Goal: Navigation & Orientation: Find specific page/section

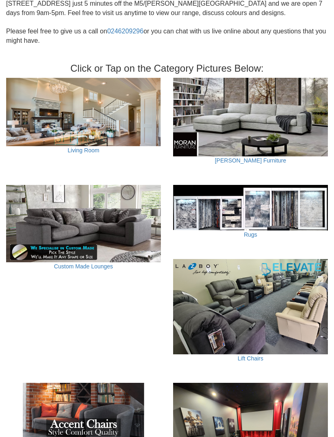
scroll to position [256, 0]
click at [85, 147] on link "Living Room" at bounding box center [84, 150] width 32 height 7
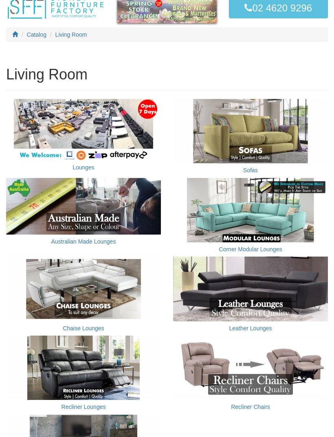
scroll to position [56, 0]
click at [106, 245] on link "Australian Made Lounges" at bounding box center [83, 241] width 65 height 7
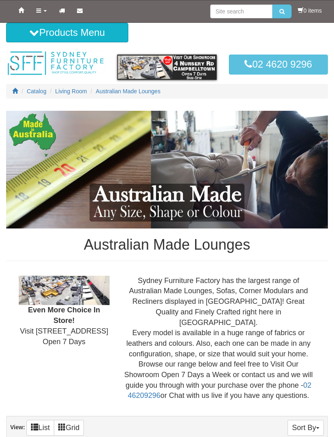
click at [79, 84] on ol "Catalog Living Room Australian Made Lounges" at bounding box center [167, 91] width 322 height 15
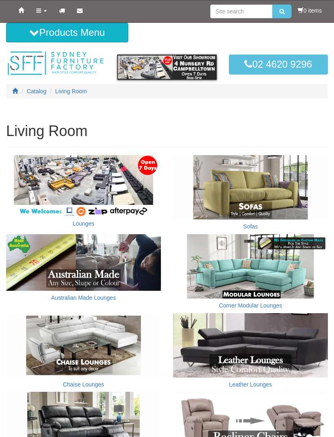
scroll to position [82, 0]
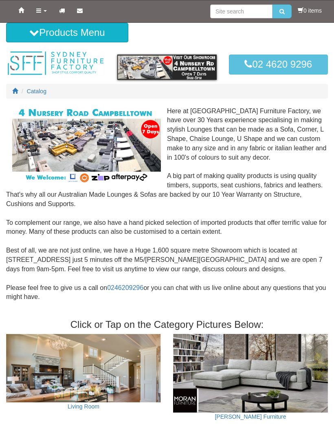
scroll to position [282, 0]
